Goal: Transaction & Acquisition: Purchase product/service

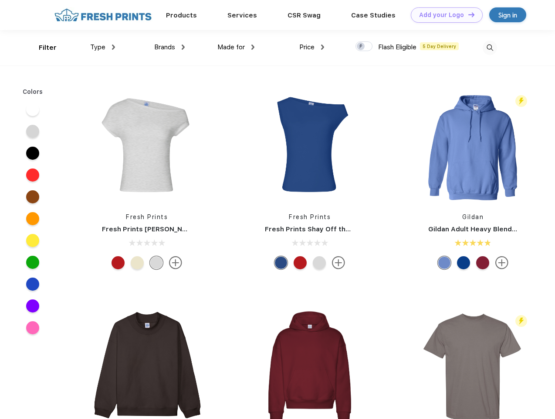
click at [444, 15] on link "Add your Logo Design Tool" at bounding box center [447, 14] width 72 height 15
click at [0, 0] on div "Design Tool" at bounding box center [0, 0] width 0 height 0
click at [468, 14] on link "Add your Logo Design Tool" at bounding box center [447, 14] width 72 height 15
click at [42, 48] on div "Filter" at bounding box center [48, 48] width 18 height 10
click at [103, 47] on span "Type" at bounding box center [97, 47] width 15 height 8
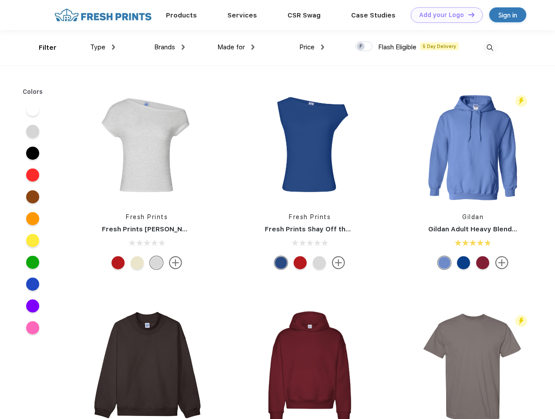
click at [170, 47] on span "Brands" at bounding box center [164, 47] width 21 height 8
click at [236, 47] on span "Made for" at bounding box center [231, 47] width 27 height 8
click at [312, 47] on span "Price" at bounding box center [307, 47] width 15 height 8
click at [364, 47] on div at bounding box center [364, 46] width 17 height 10
click at [361, 47] on input "checkbox" at bounding box center [359, 44] width 6 height 6
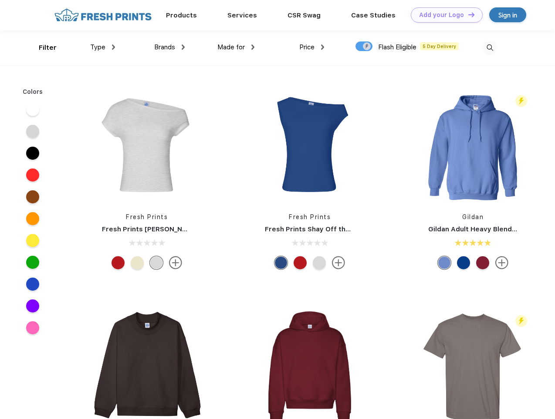
click at [490, 48] on img at bounding box center [490, 48] width 14 height 14
